Goal: Find specific page/section: Find specific page/section

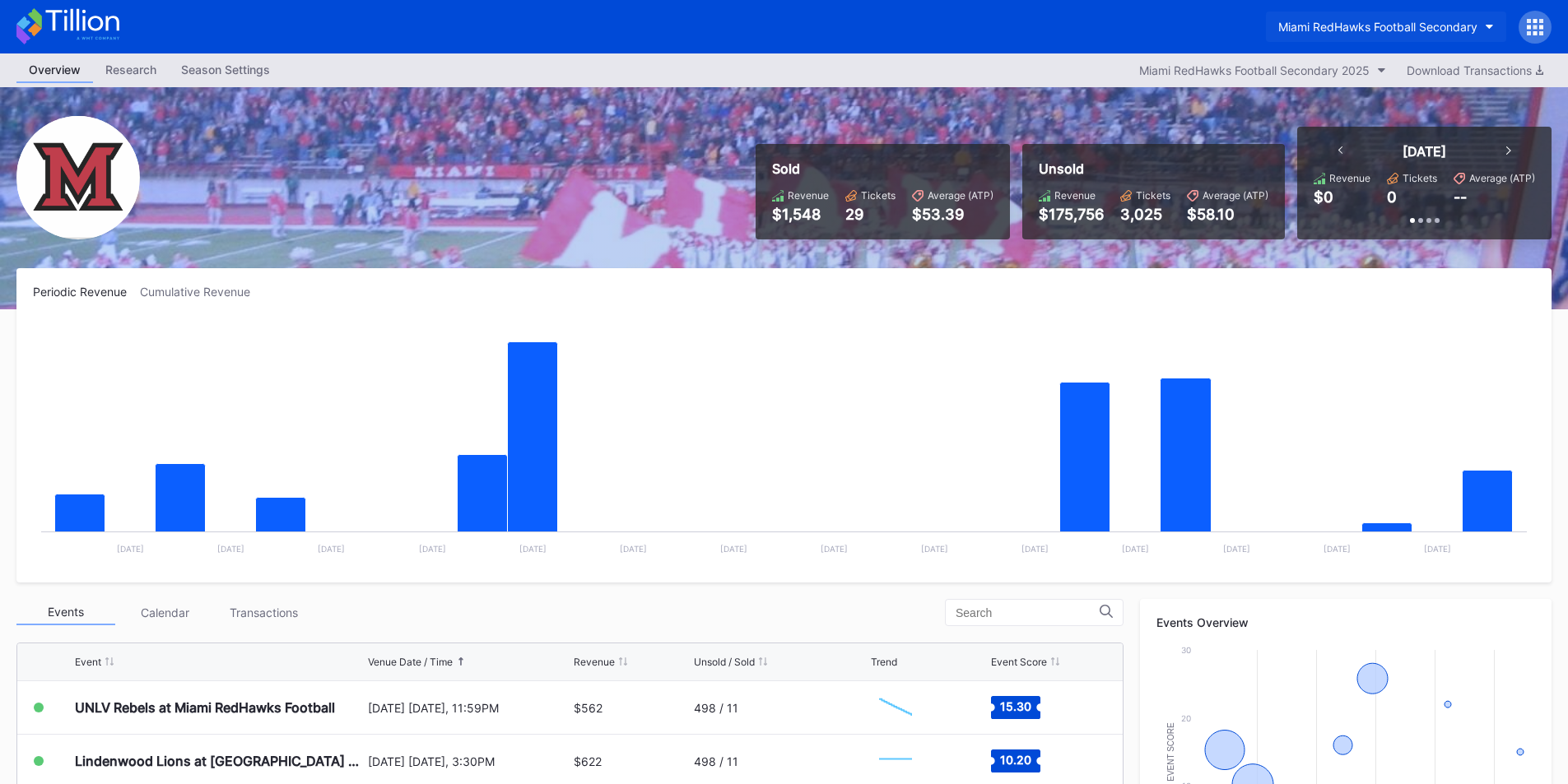
click at [1374, 28] on div "Miami RedHawks Football Secondary" at bounding box center [1378, 27] width 199 height 14
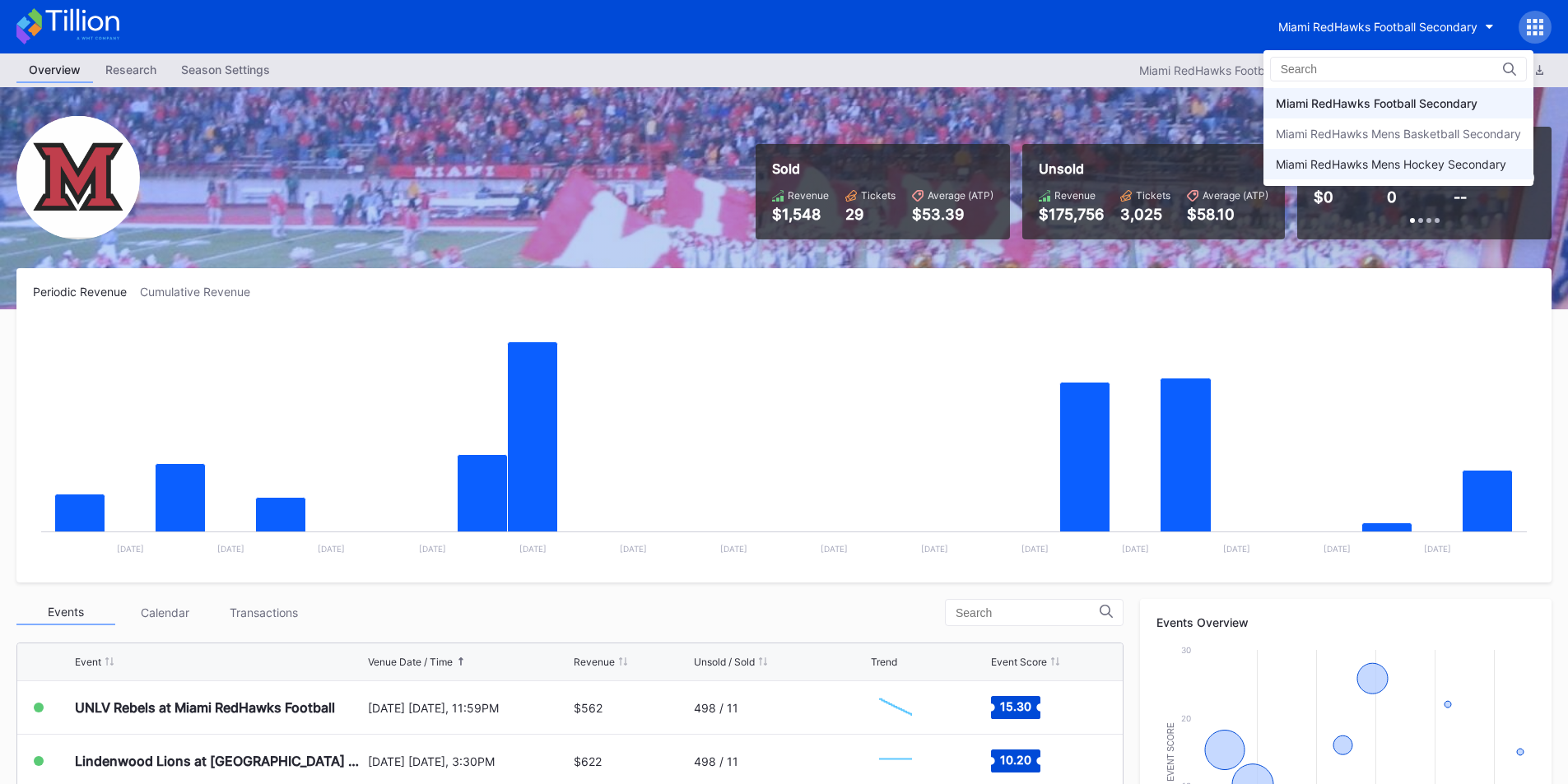
click at [1366, 162] on div "Miami RedHawks Mens Hockey Secondary" at bounding box center [1390, 164] width 230 height 14
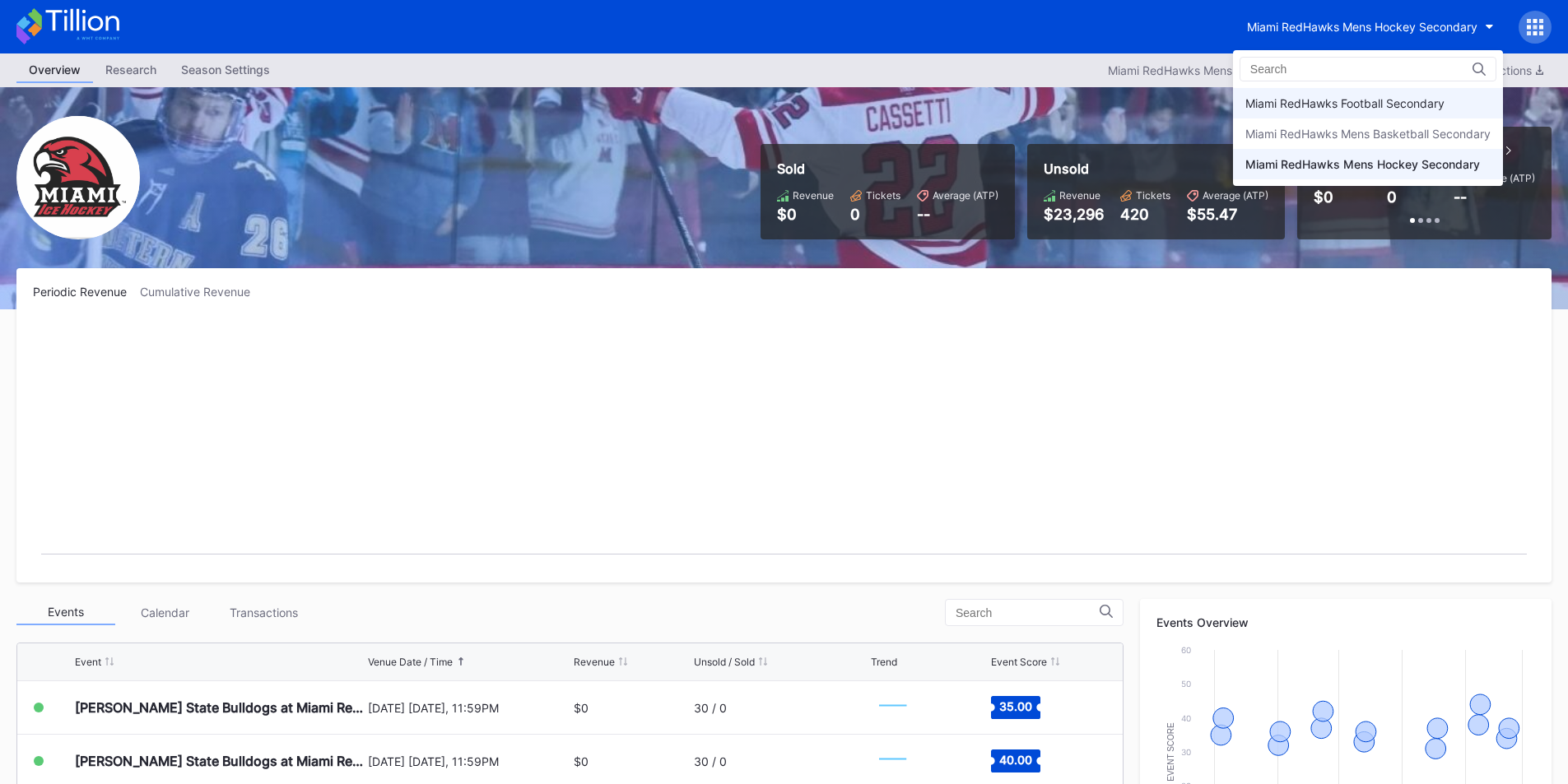
click at [1338, 111] on div "Miami RedHawks Football Secondary" at bounding box center [1368, 103] width 270 height 30
